Goal: Task Accomplishment & Management: Manage account settings

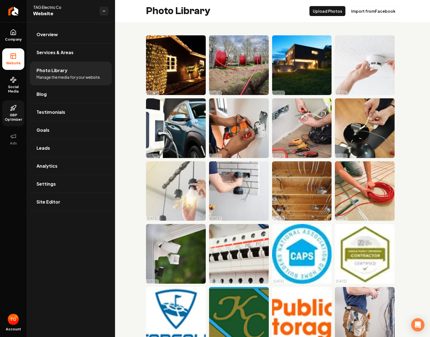
click at [15, 115] on span "GBP Optimizer" at bounding box center [13, 117] width 22 height 9
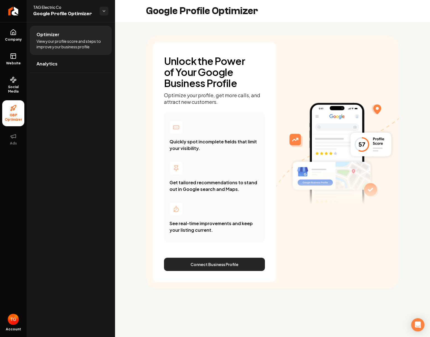
click at [209, 223] on button "Connect Business Profile" at bounding box center [214, 264] width 101 height 13
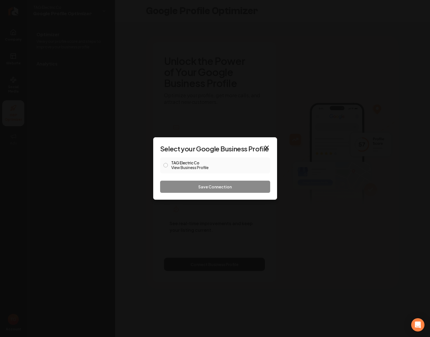
click at [172, 164] on label "TAG Electric Co View Business Profile" at bounding box center [219, 165] width 96 height 9
click at [168, 164] on button "TAG Electric Co View Business Profile" at bounding box center [165, 165] width 4 height 4
click at [211, 185] on button "Save Connection" at bounding box center [215, 187] width 110 height 12
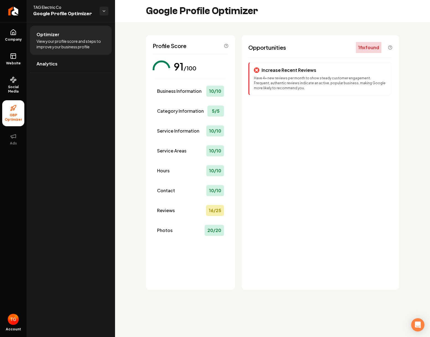
click at [244, 223] on main "Google Profile Optimizer Profile Score 91 /100 Business Information 10 / 10 Cat…" at bounding box center [272, 168] width 315 height 337
click at [50, 64] on span "Analytics" at bounding box center [46, 64] width 21 height 7
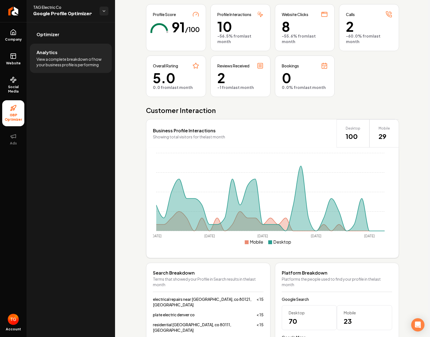
scroll to position [69, 0]
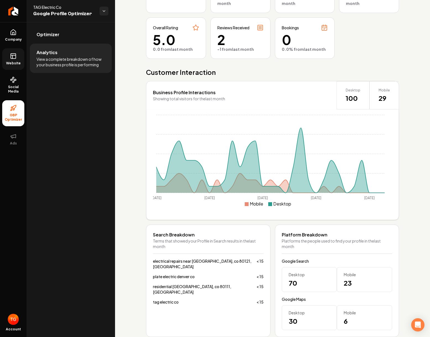
click at [15, 57] on rect at bounding box center [13, 56] width 5 height 5
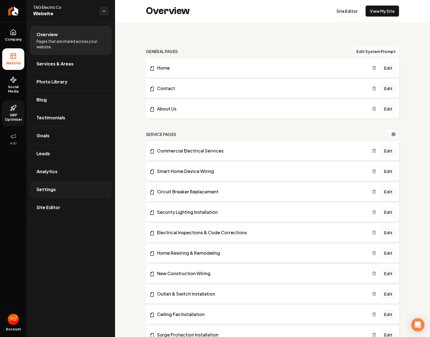
click at [50, 188] on span "Settings" at bounding box center [45, 189] width 19 height 7
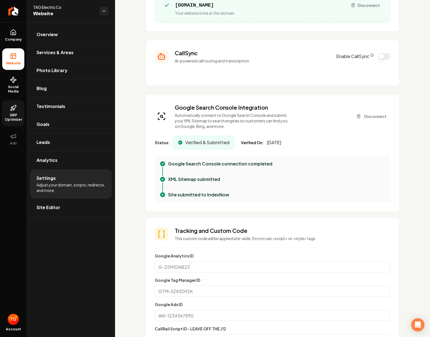
scroll to position [111, 0]
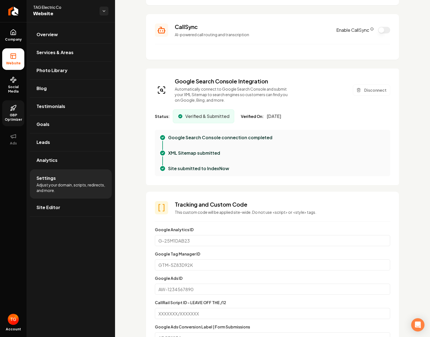
click at [197, 223] on div "Google Analytics ID" at bounding box center [272, 236] width 235 height 20
click at [198, 223] on input "Google Analytics ID" at bounding box center [272, 240] width 235 height 11
click at [209, 223] on input "Google Analytics ID" at bounding box center [272, 240] width 235 height 11
paste input "G-QTYNYZ21YC"
type input "G-QTYNYZ21YC"
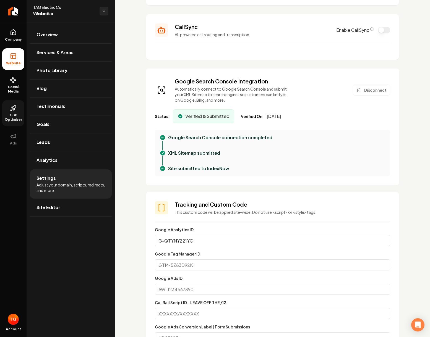
click at [138, 223] on div "Custom domain Connect and configure a custom domain. Domain Connected [DOMAIN_N…" at bounding box center [272, 309] width 315 height 795
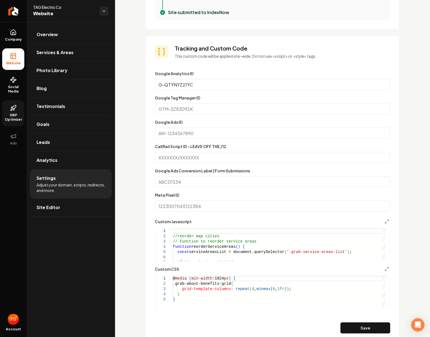
scroll to position [276, 0]
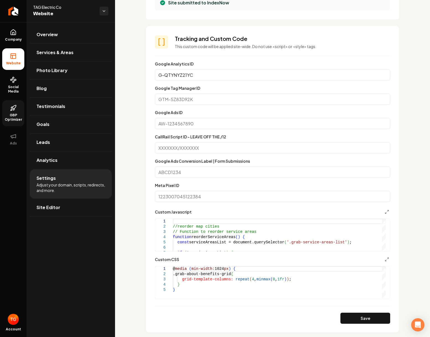
click at [208, 175] on input "Google Ads Conversion Label | Form Submissions" at bounding box center [272, 172] width 235 height 11
